Goal: Information Seeking & Learning: Learn about a topic

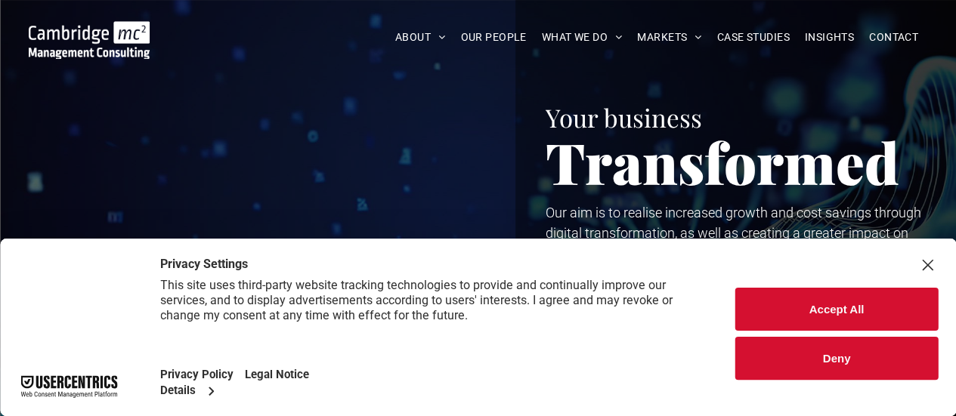
click at [903, 309] on button "Accept All" at bounding box center [836, 309] width 202 height 43
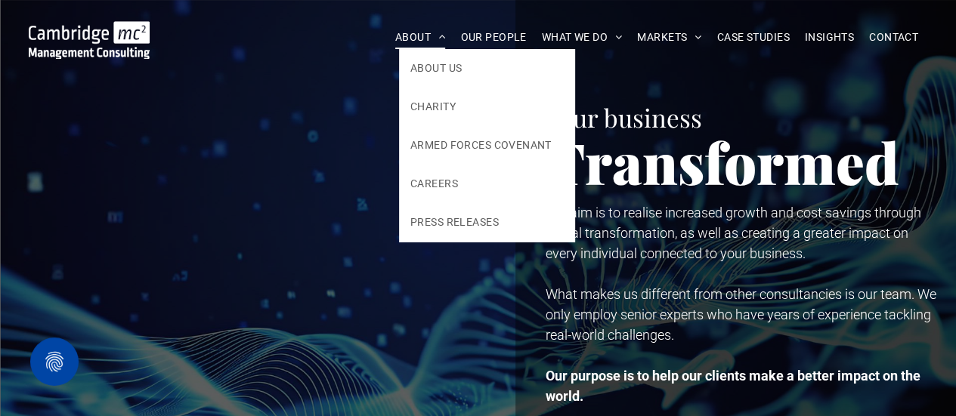
click at [419, 40] on span "ABOUT" at bounding box center [420, 37] width 51 height 23
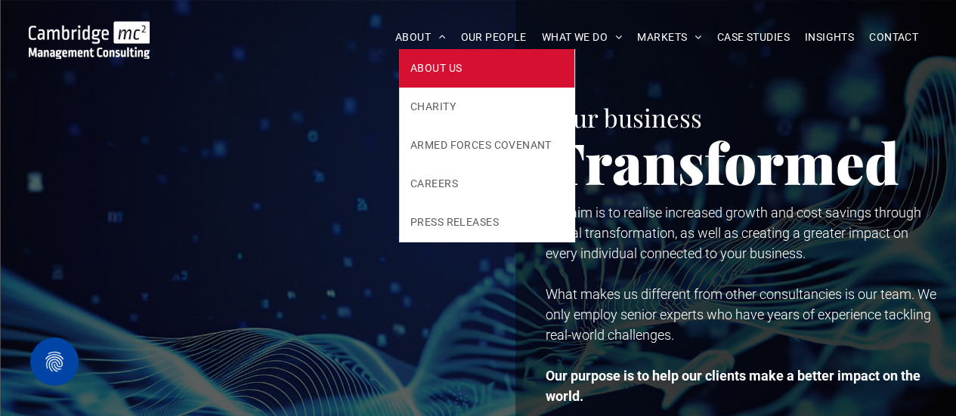
click at [433, 73] on span "ABOUT US" at bounding box center [435, 68] width 51 height 16
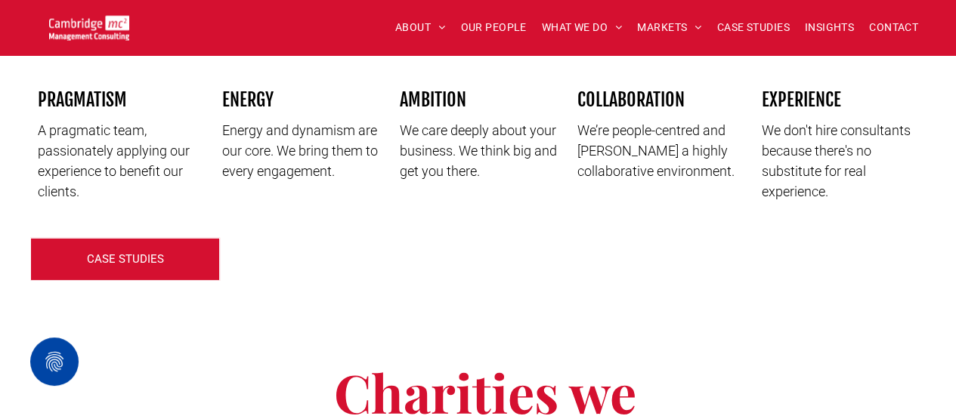
scroll to position [2266, 0]
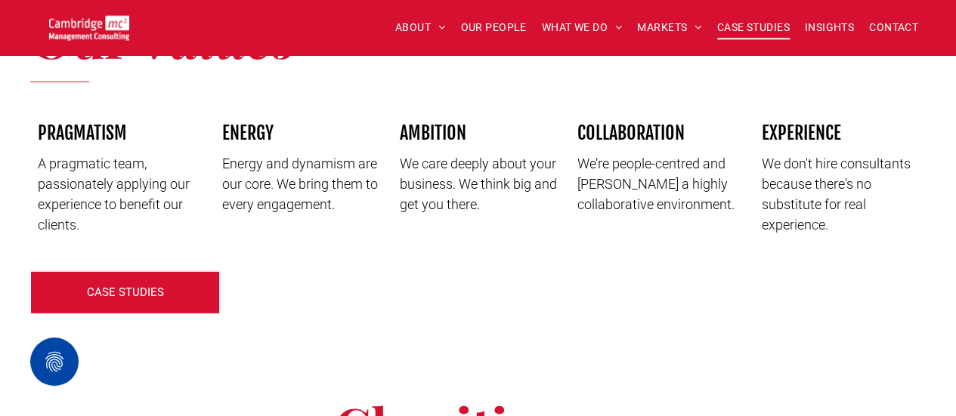
click at [769, 32] on span "CASE STUDIES" at bounding box center [753, 27] width 73 height 23
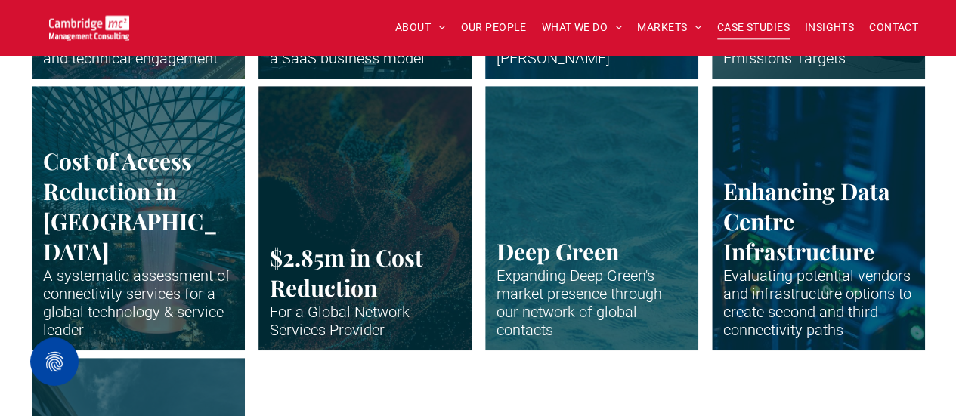
scroll to position [3173, 0]
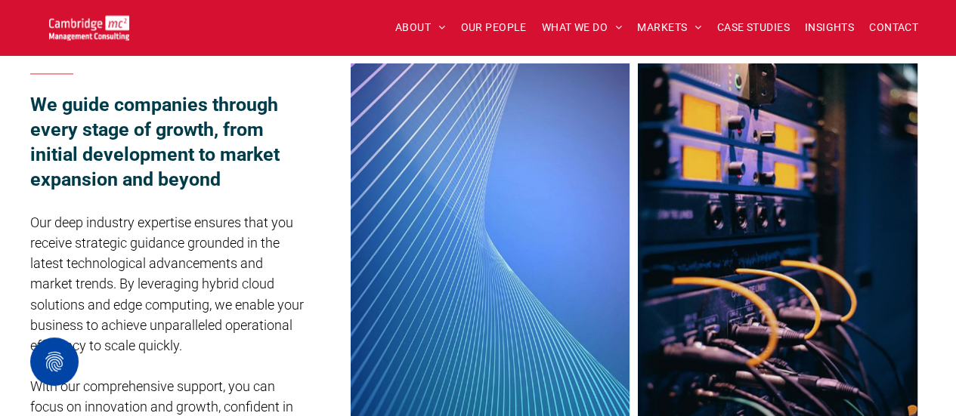
scroll to position [1133, 0]
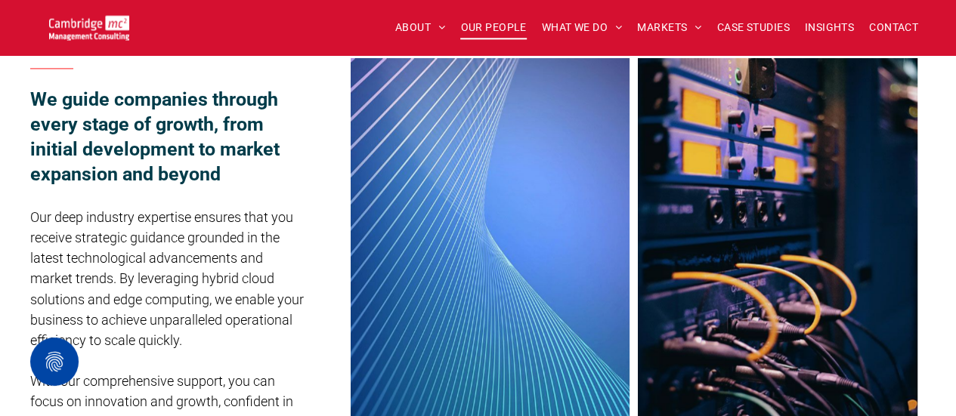
click at [485, 29] on span "OUR PEOPLE" at bounding box center [493, 27] width 66 height 23
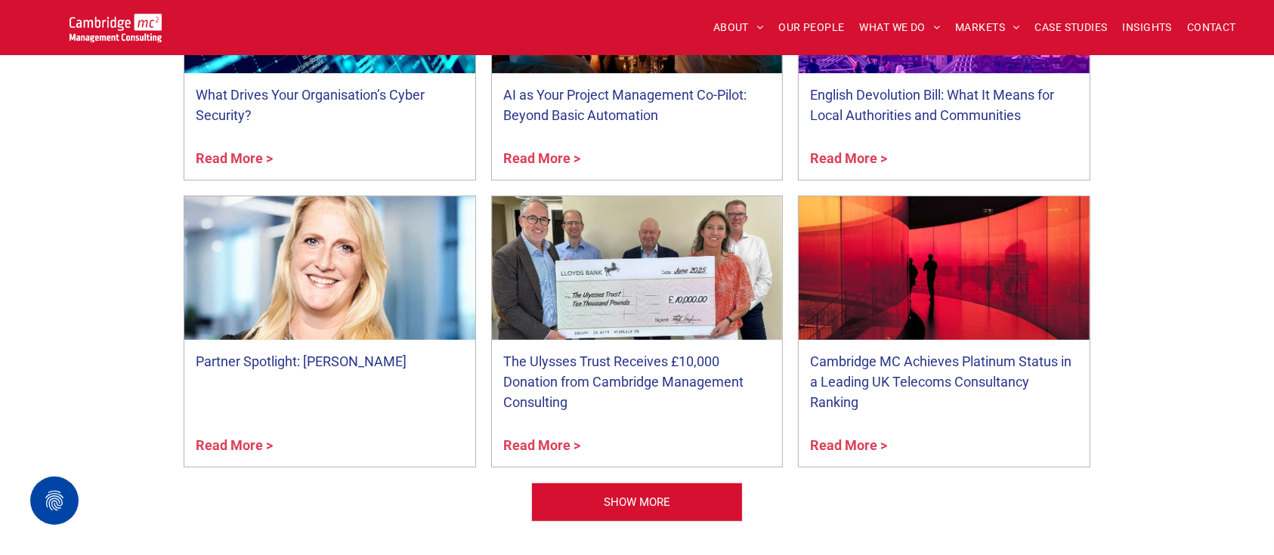
scroll to position [6018, 0]
